Goal: Navigation & Orientation: Find specific page/section

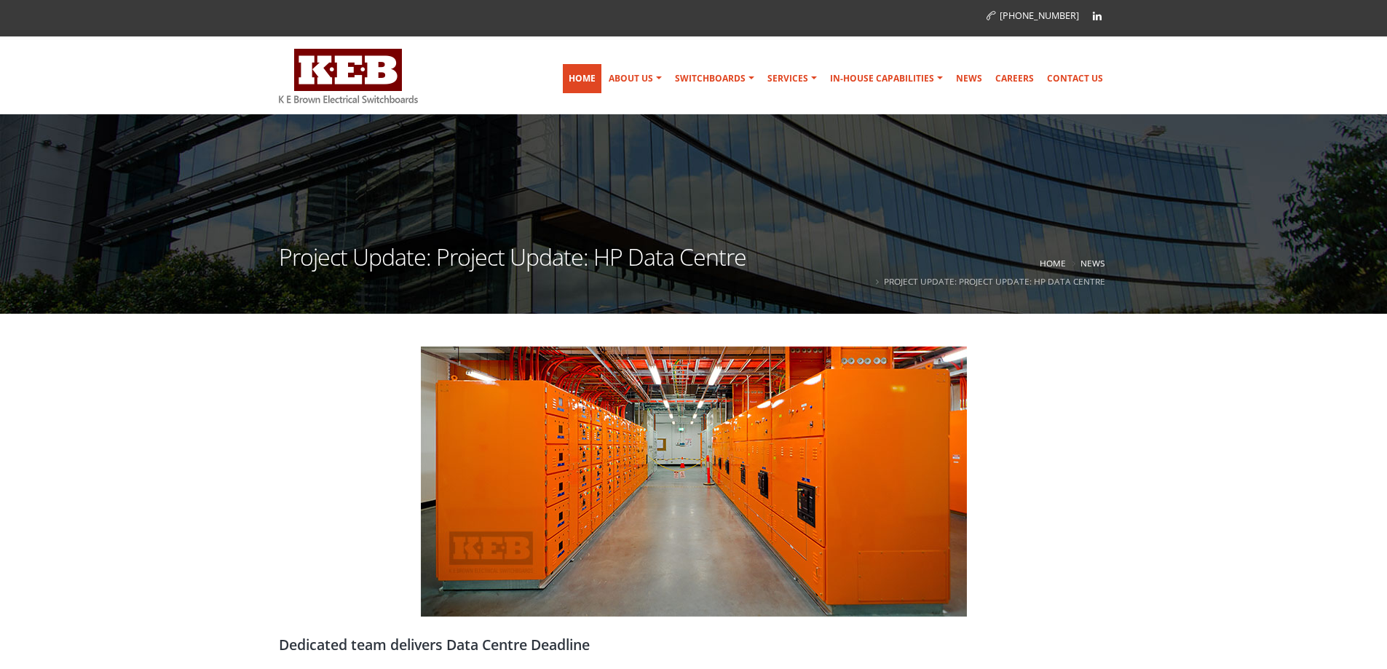
click at [575, 69] on link "Home" at bounding box center [582, 78] width 39 height 29
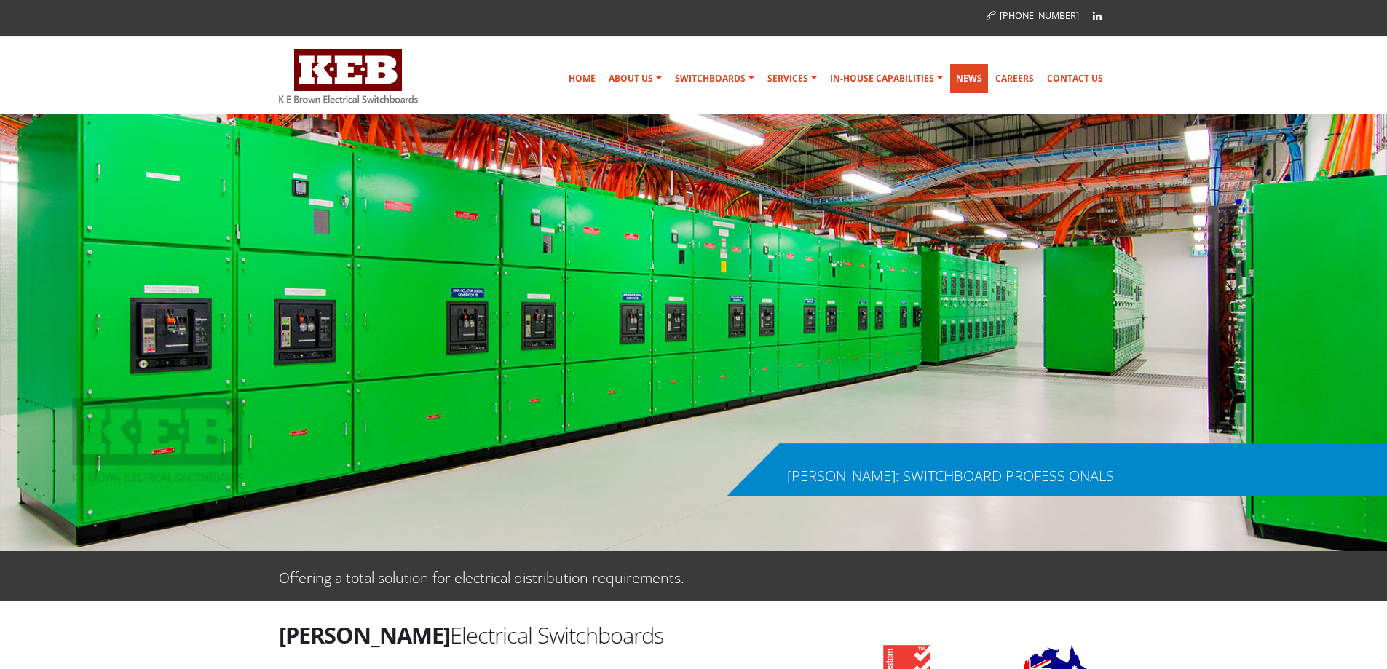
click at [983, 83] on link "News" at bounding box center [969, 78] width 38 height 29
